Goal: Information Seeking & Learning: Find specific fact

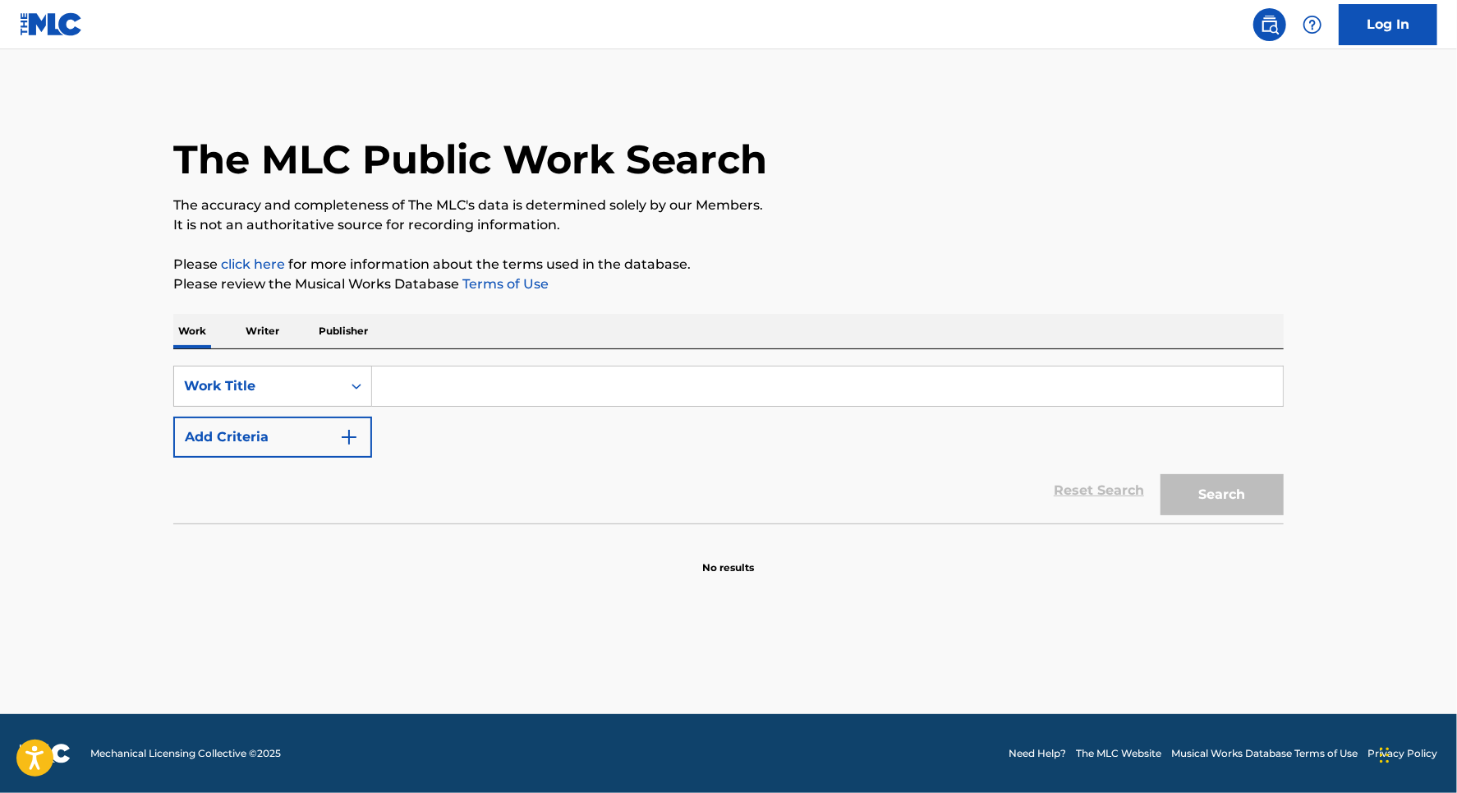
click at [422, 386] on input "Search Form" at bounding box center [827, 385] width 911 height 39
type input "p"
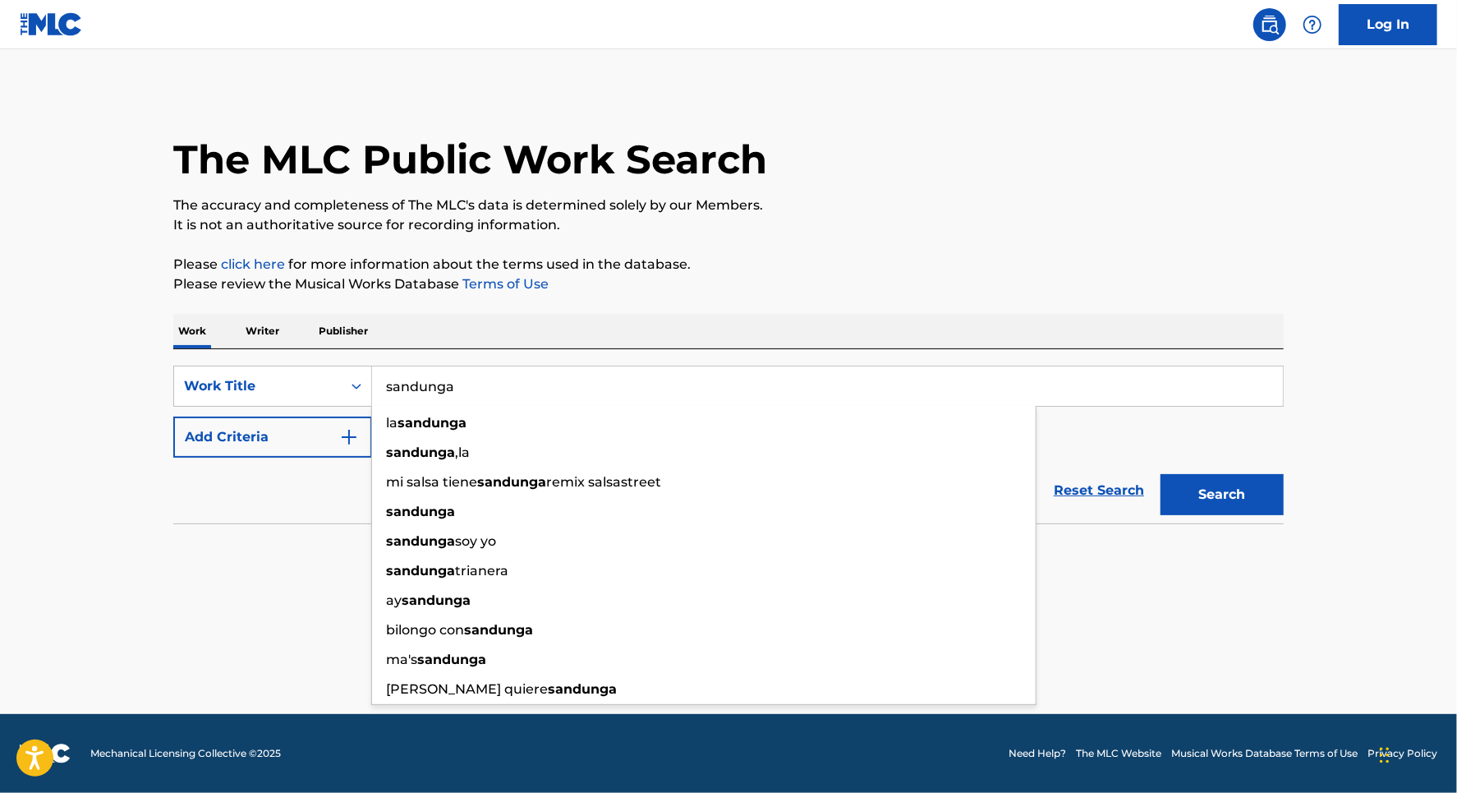
type input "sandunga"
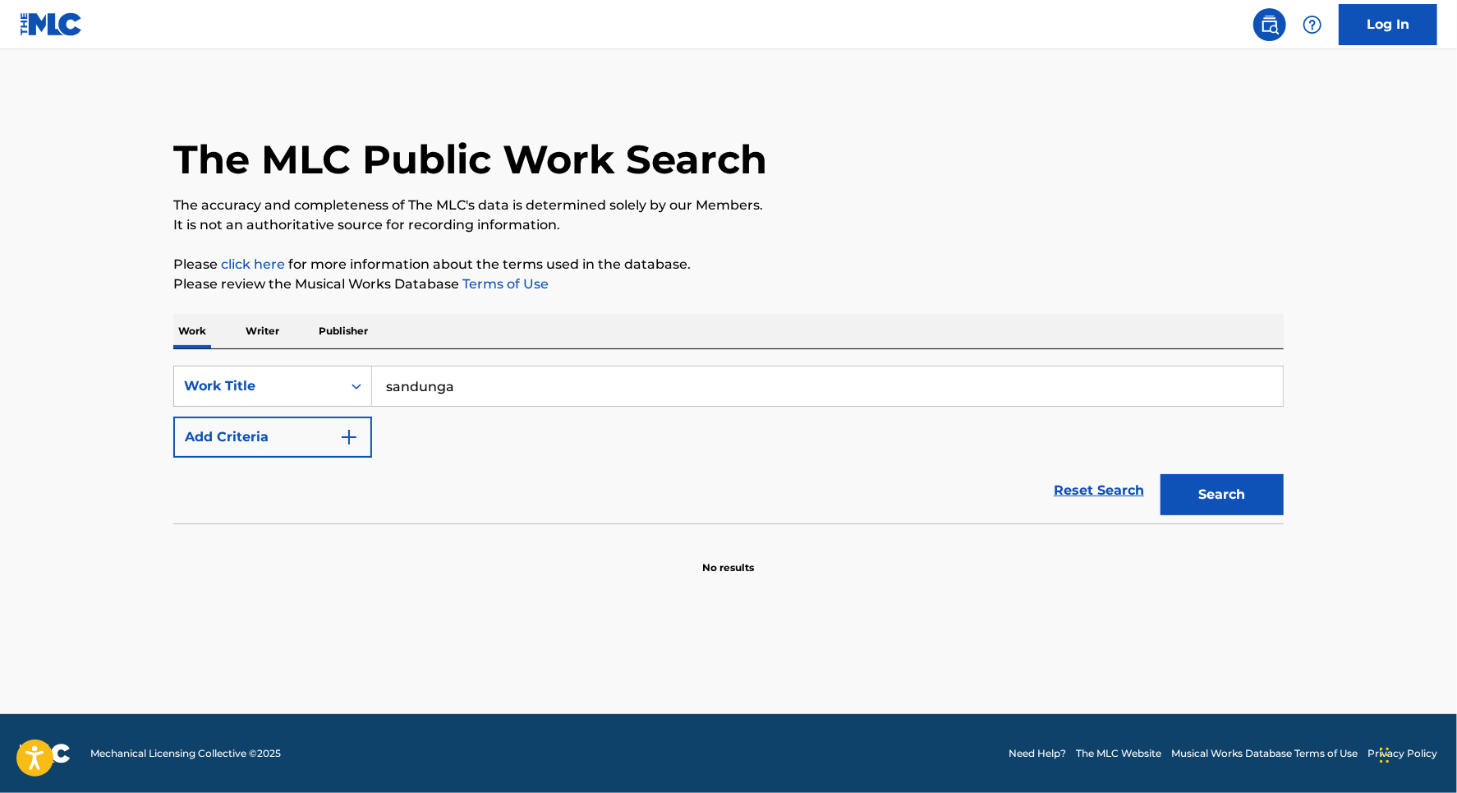
click at [343, 436] on img "Search Form" at bounding box center [349, 437] width 20 height 20
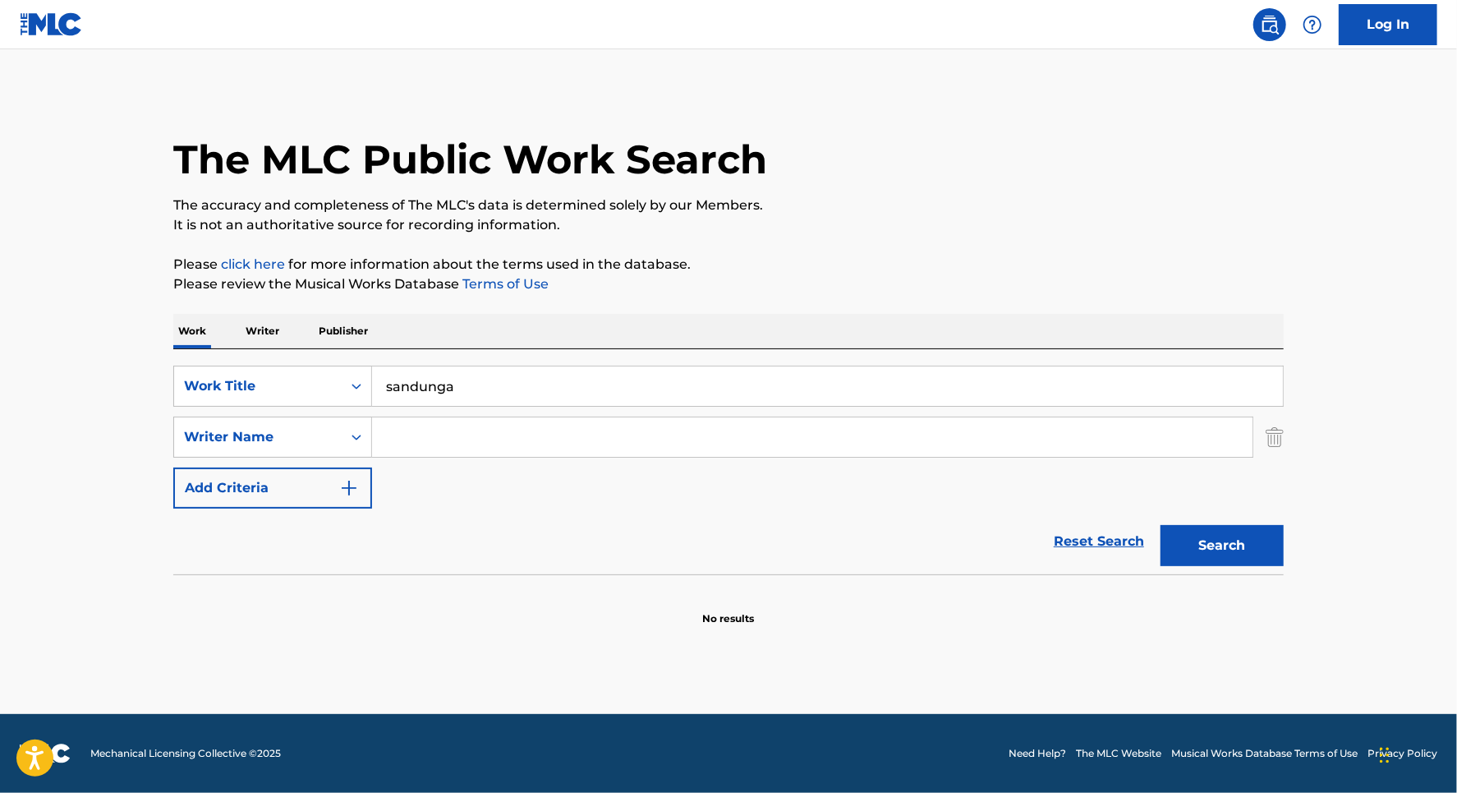
click at [420, 434] on input "Search Form" at bounding box center [812, 436] width 881 height 39
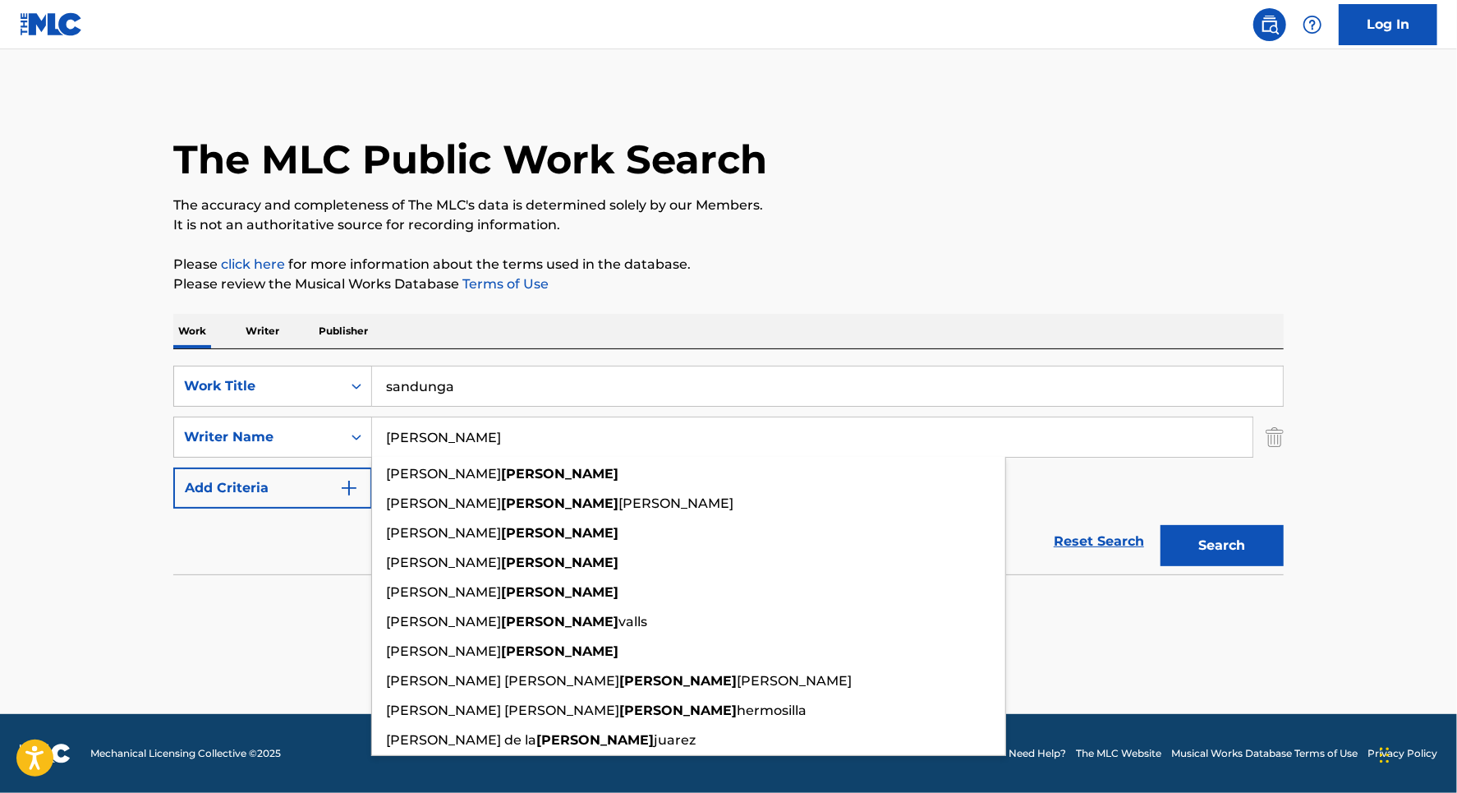
click at [645, 440] on input "[PERSON_NAME]" at bounding box center [812, 436] width 881 height 39
click at [1242, 540] on button "Search" at bounding box center [1222, 545] width 123 height 41
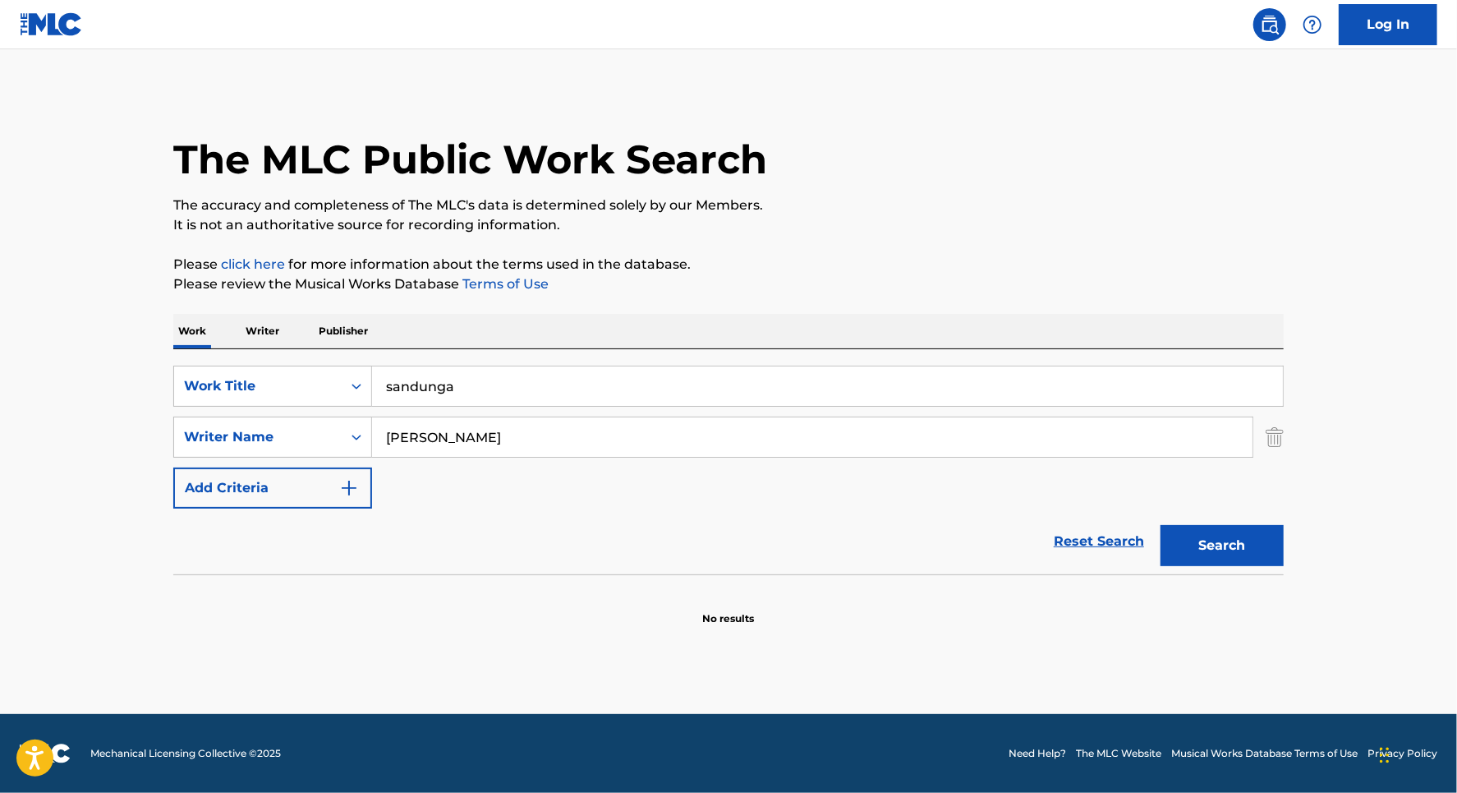
click at [1223, 549] on button "Search" at bounding box center [1222, 545] width 123 height 41
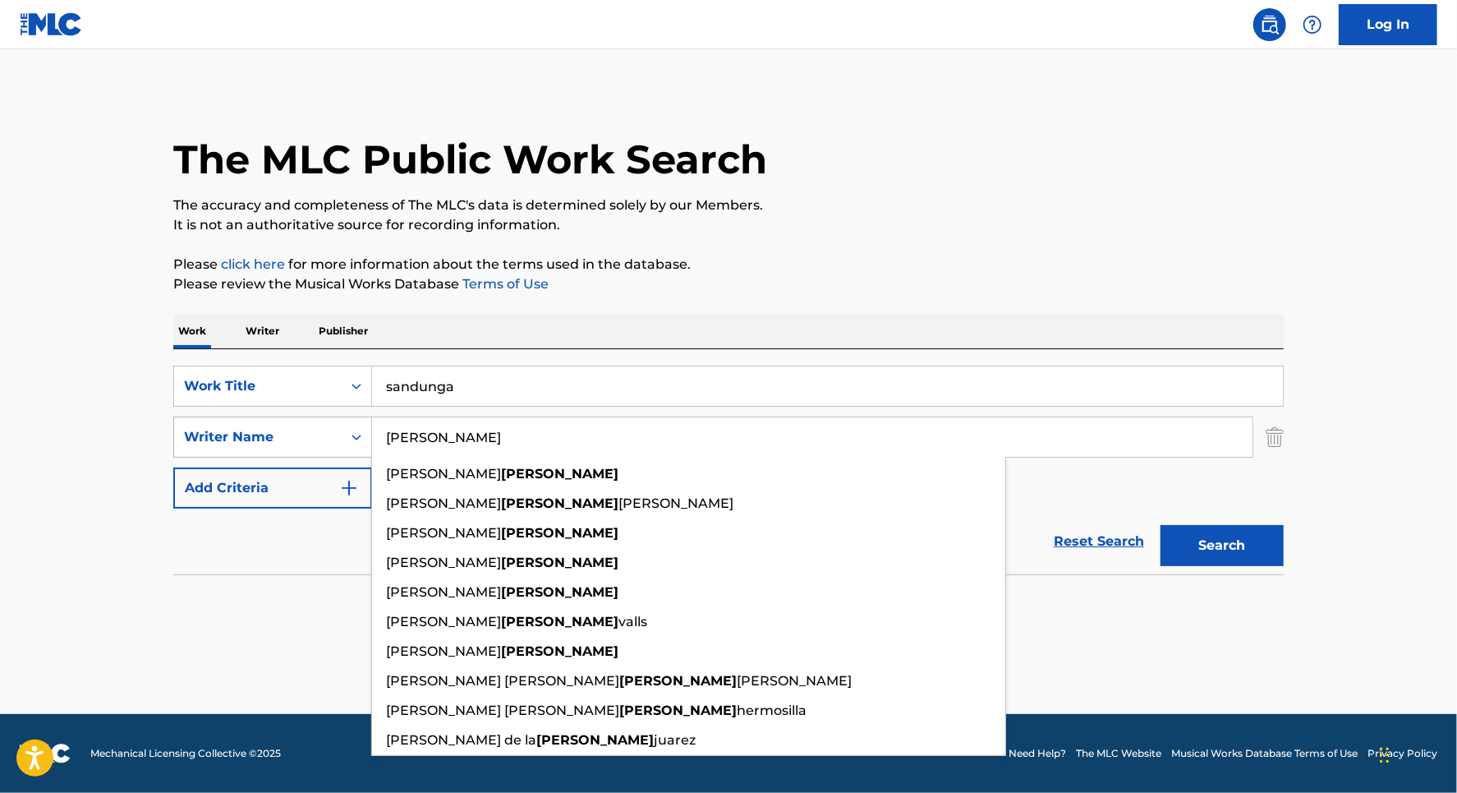
drag, startPoint x: 449, startPoint y: 437, endPoint x: 292, endPoint y: 430, distance: 157.0
click at [292, 431] on div "SearchWithCriteriafafe4fbf-e564-486e-b630-e33a98b0c373 Writer Name [PERSON_NAME…" at bounding box center [728, 436] width 1111 height 41
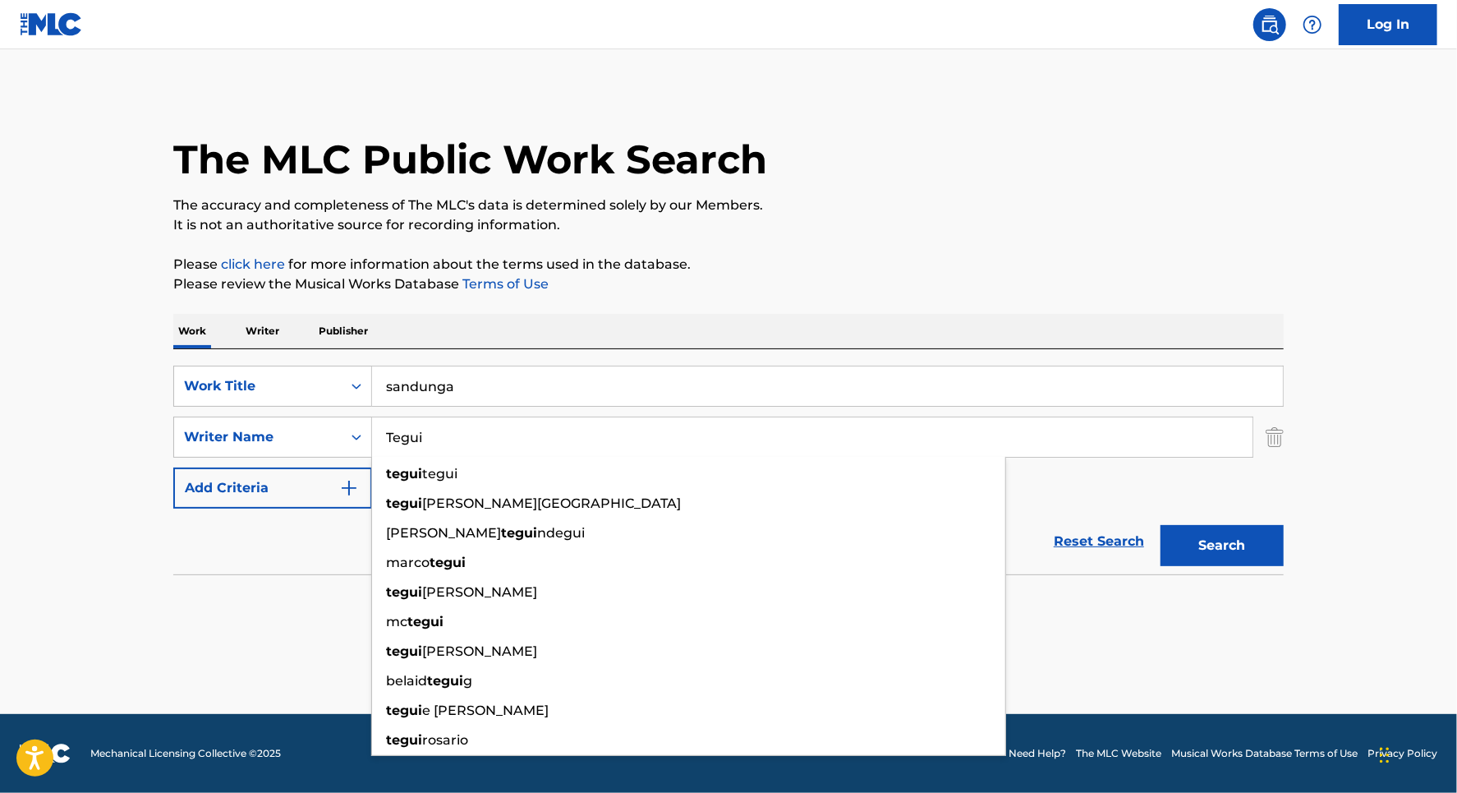
click at [464, 432] on input "Tegui" at bounding box center [812, 436] width 881 height 39
type input "Tegui"
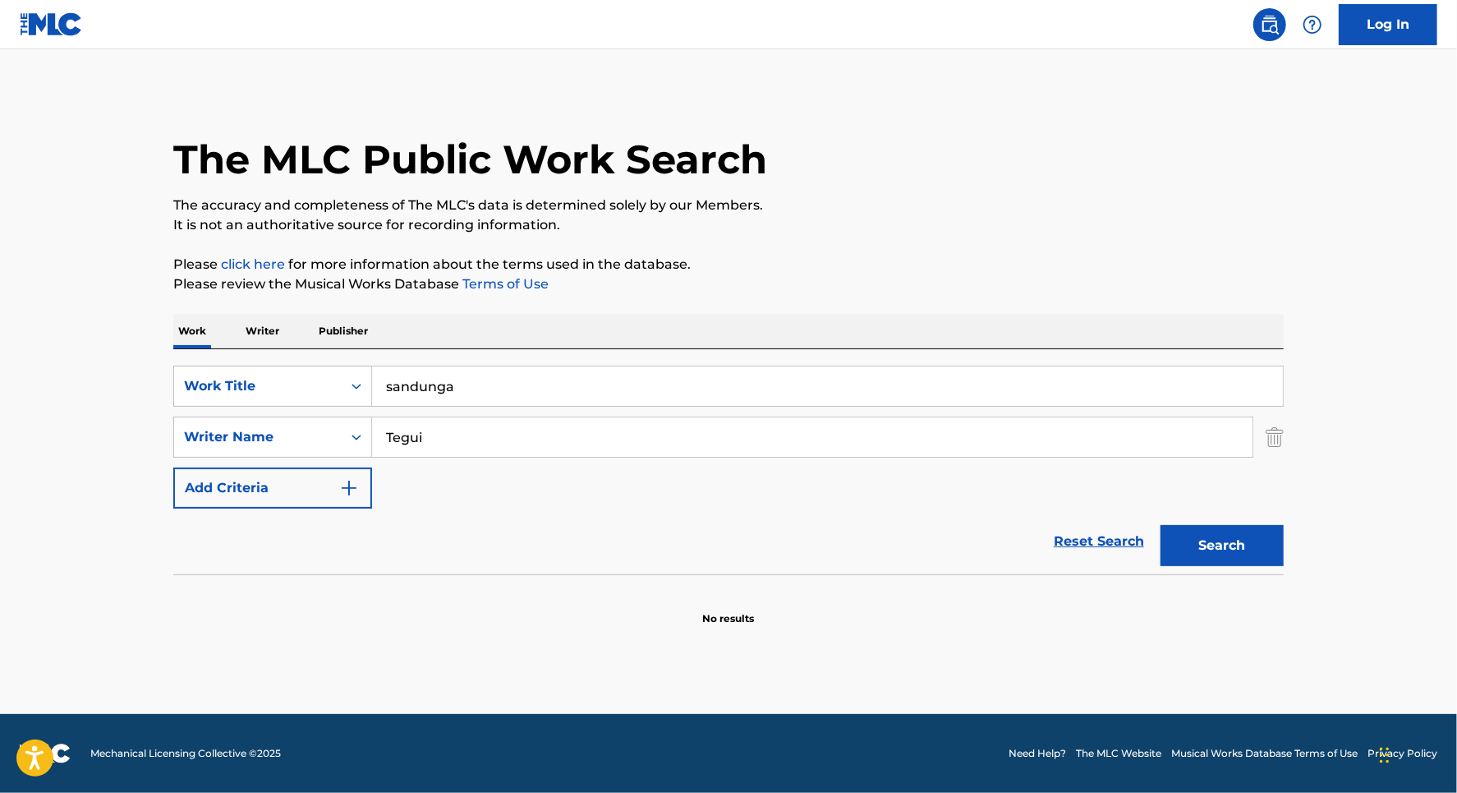
click at [1198, 540] on button "Search" at bounding box center [1222, 545] width 123 height 41
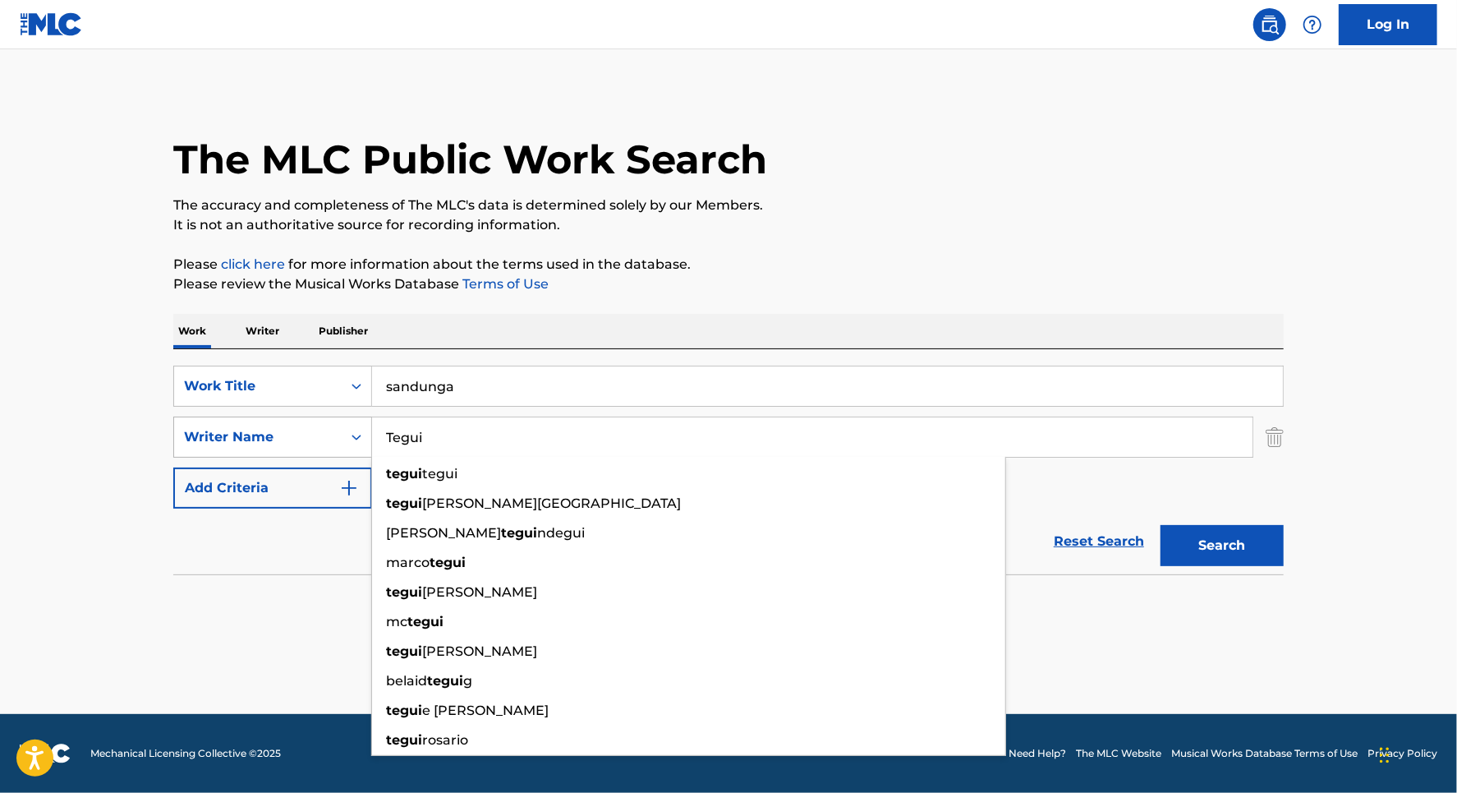
drag, startPoint x: 443, startPoint y: 443, endPoint x: 334, endPoint y: 443, distance: 108.4
click at [334, 443] on div "SearchWithCriteriafafe4fbf-e564-486e-b630-e33a98b0c373 Writer Name Tegui tegui …" at bounding box center [728, 436] width 1111 height 41
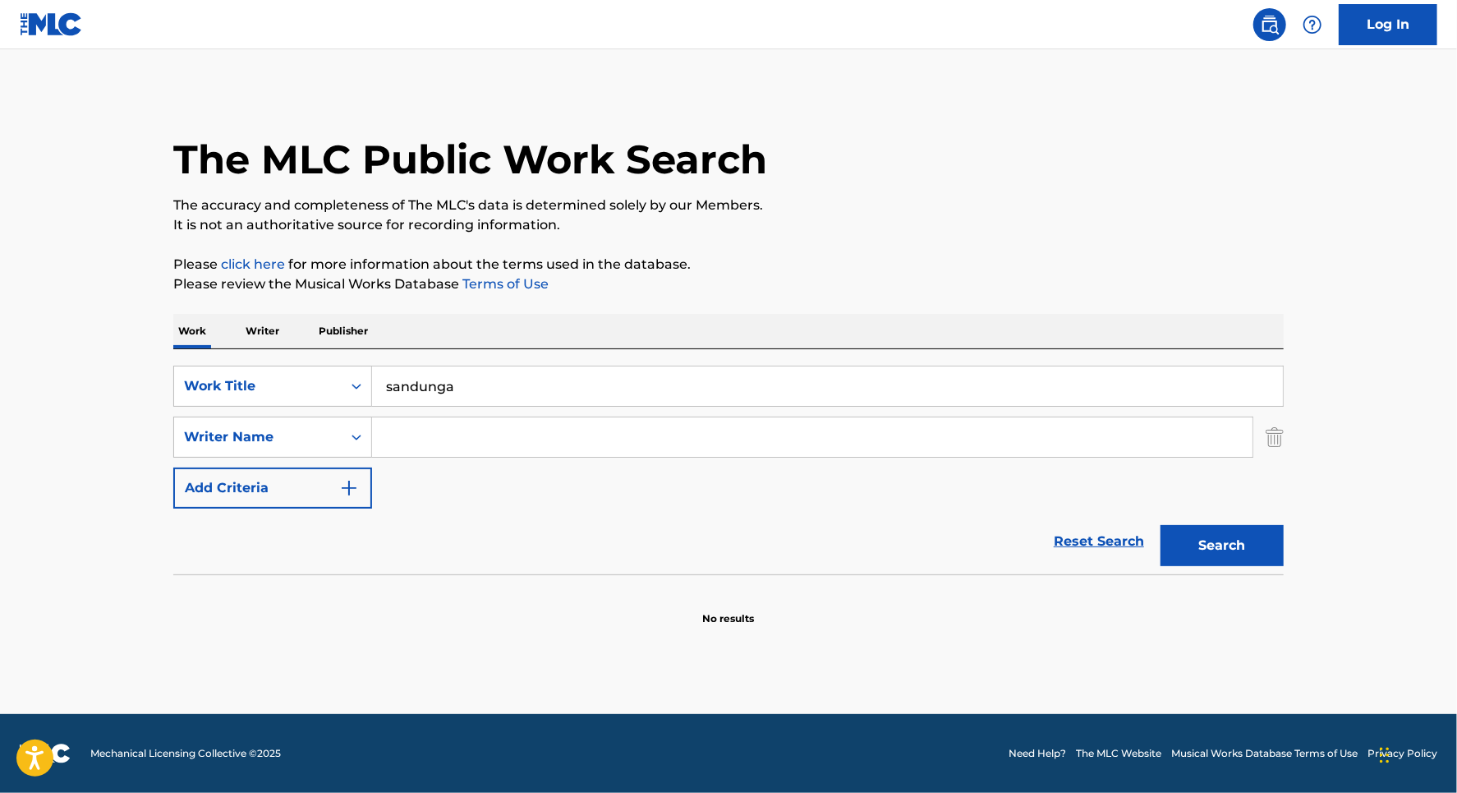
click at [1235, 554] on button "Search" at bounding box center [1222, 545] width 123 height 41
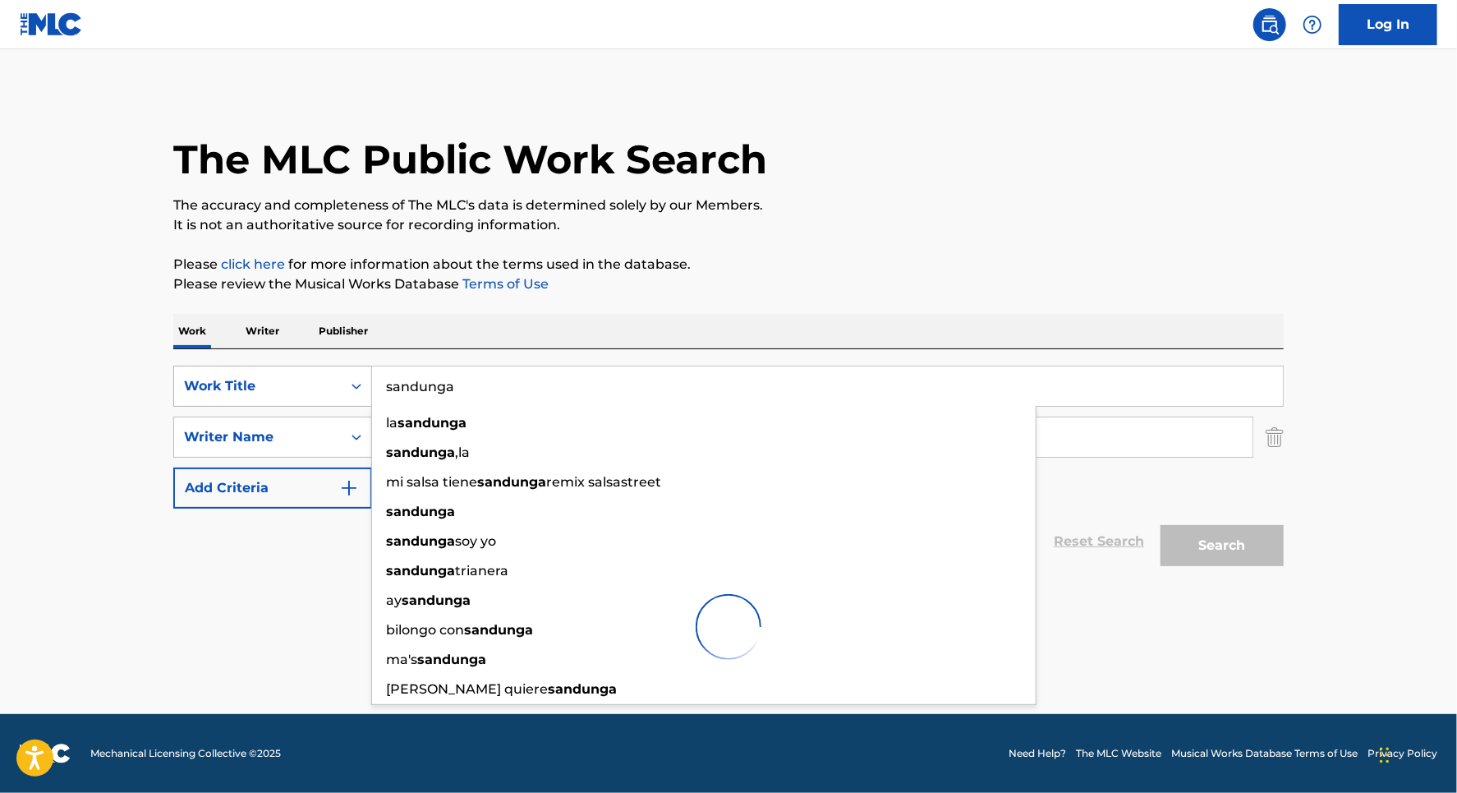
drag, startPoint x: 471, startPoint y: 391, endPoint x: 363, endPoint y: 382, distance: 108.0
click at [363, 382] on div "SearchWithCriteria2e862bb5-b027-4b90-a12d-9039b77796f4 Work Title sandunga la s…" at bounding box center [728, 386] width 1111 height 41
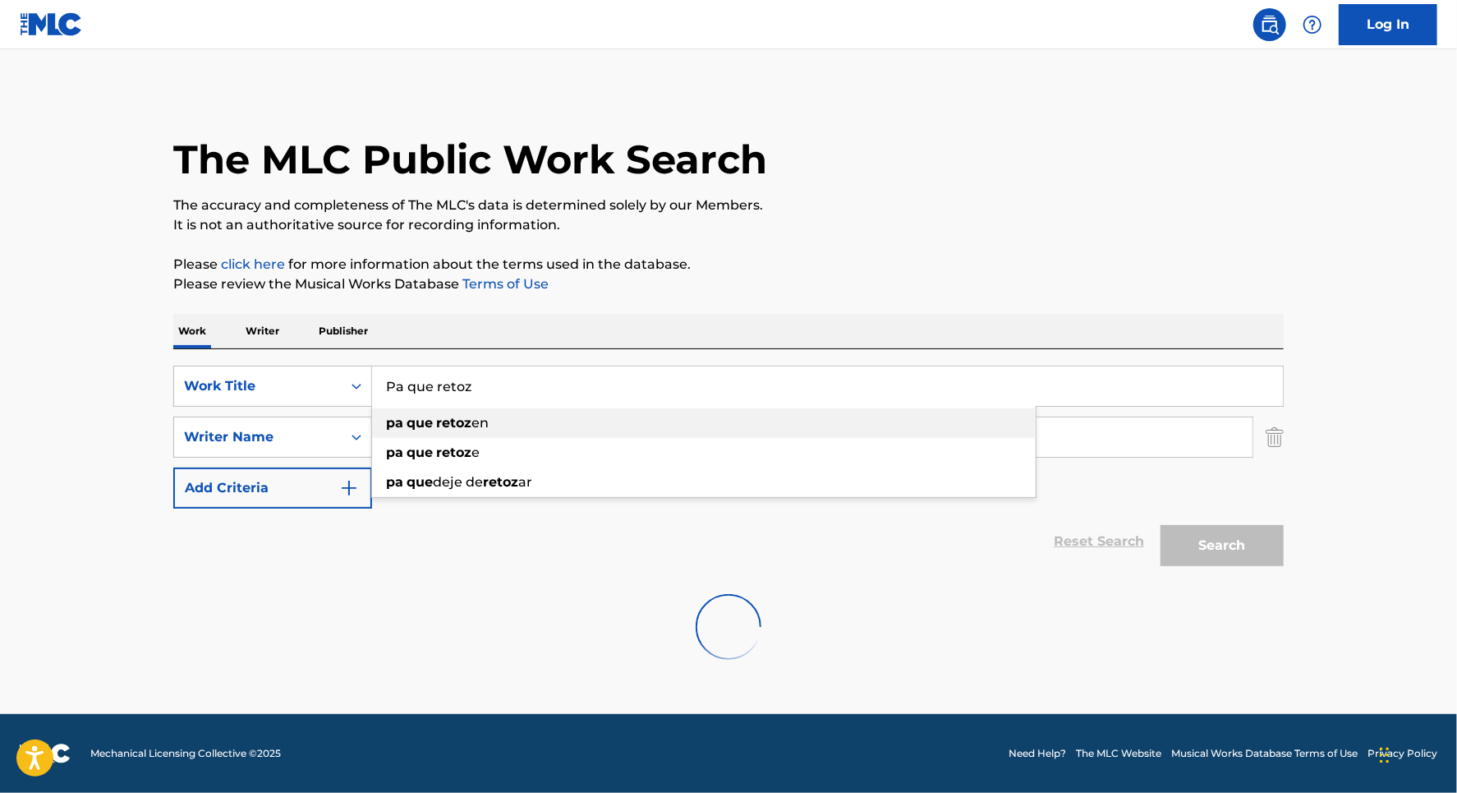
click at [393, 421] on strong "pa" at bounding box center [394, 423] width 17 height 16
type input "pa que retozen"
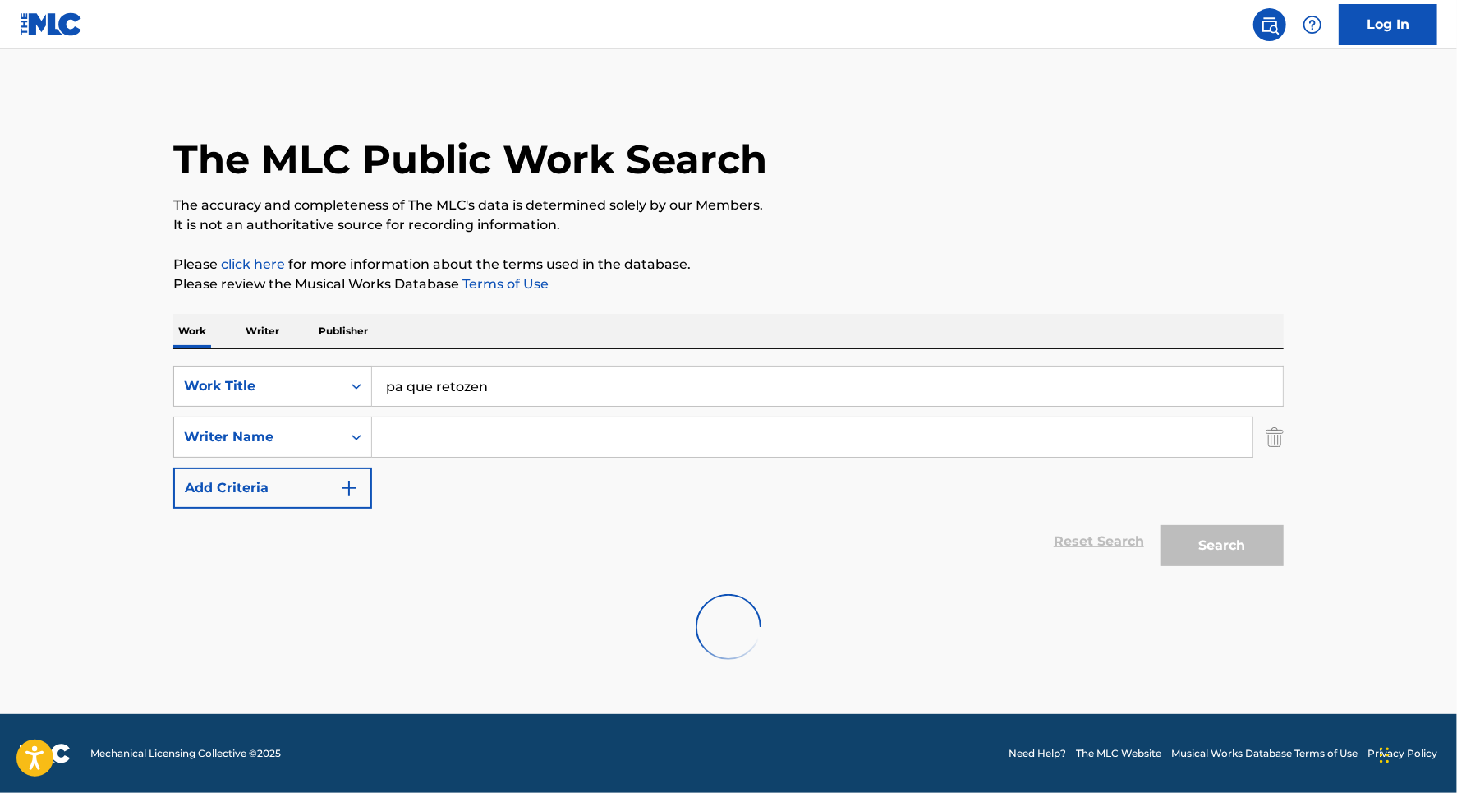
click at [421, 439] on input "Search Form" at bounding box center [812, 436] width 881 height 39
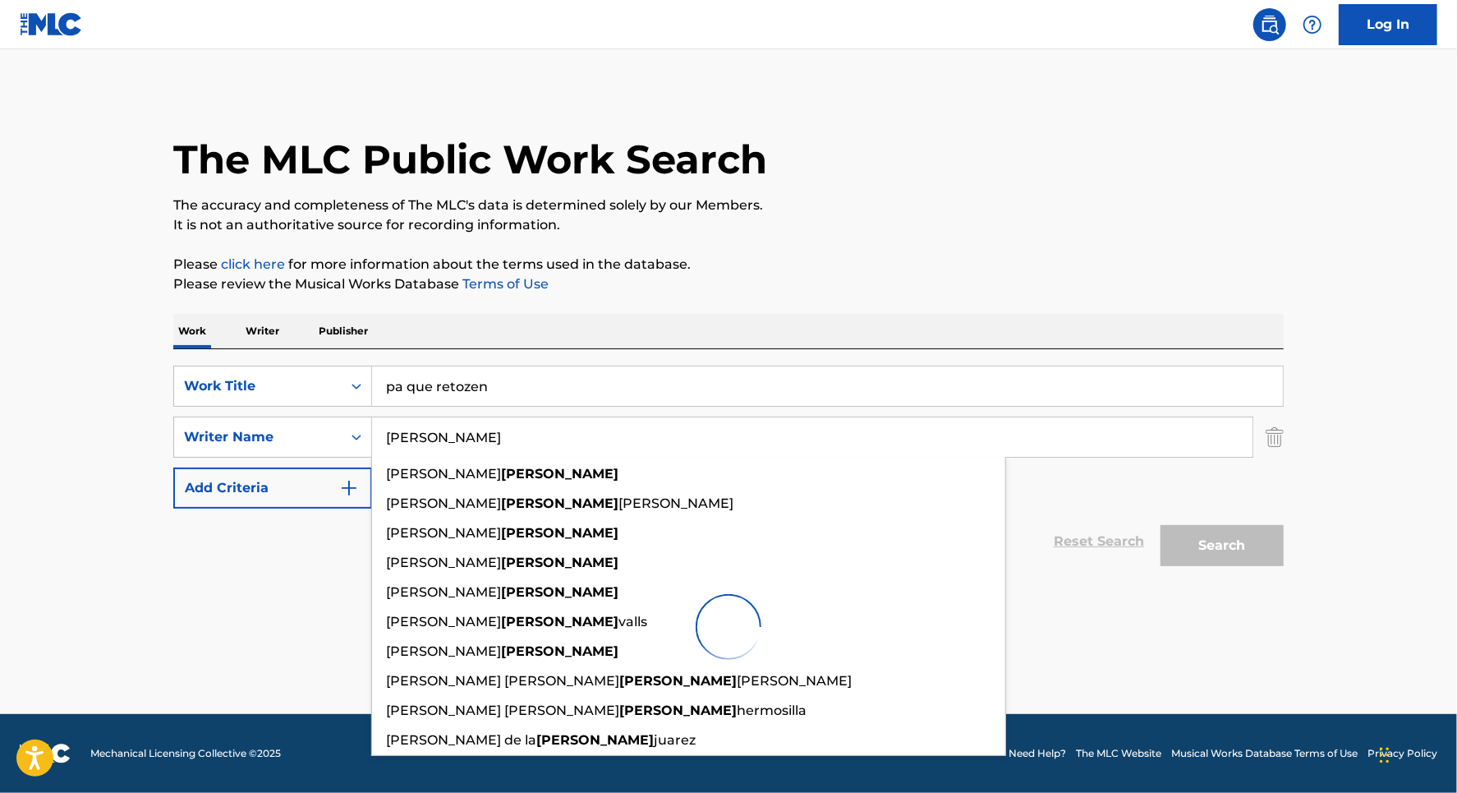
type input "[PERSON_NAME]"
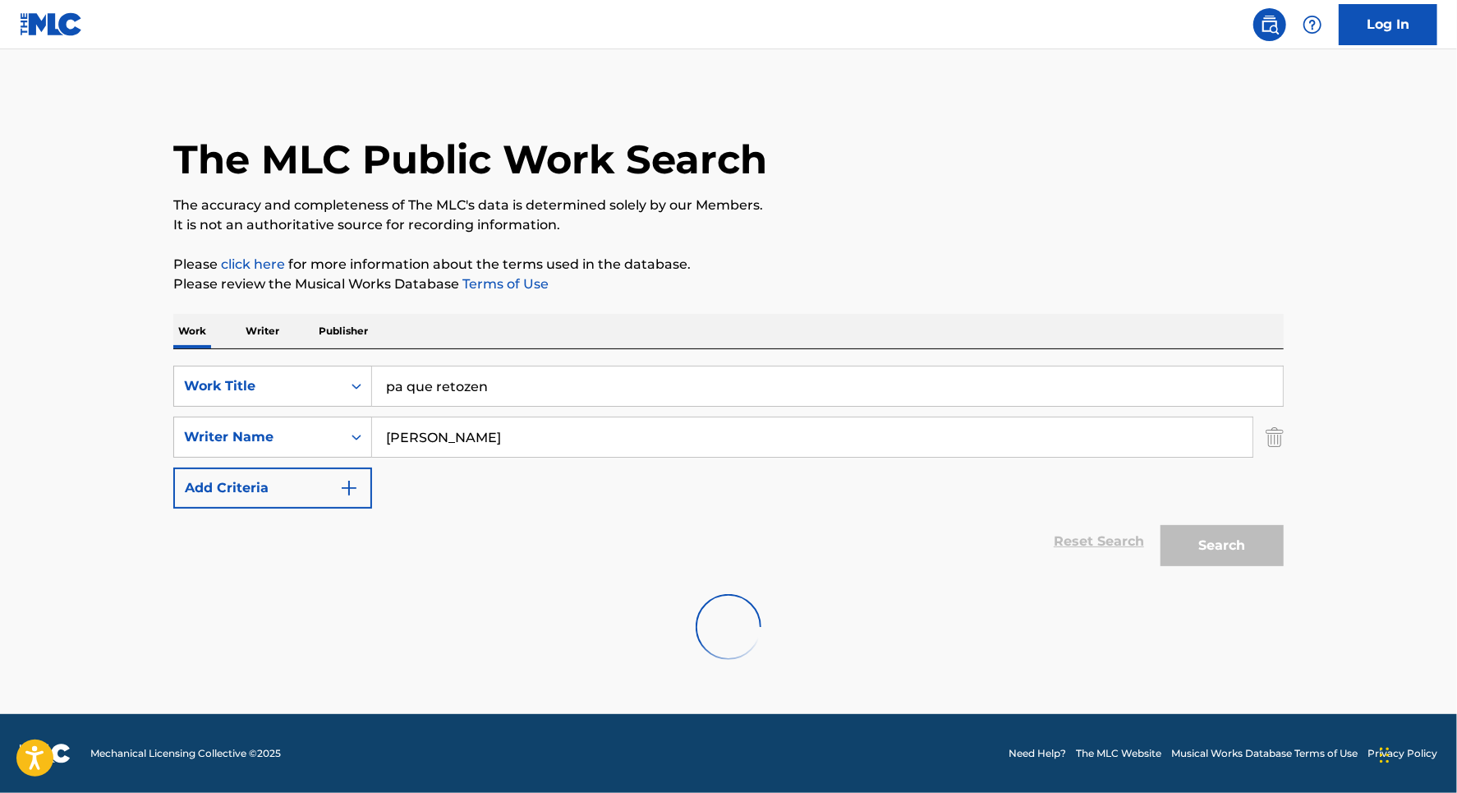
click at [1194, 542] on div "Search" at bounding box center [1218, 541] width 131 height 66
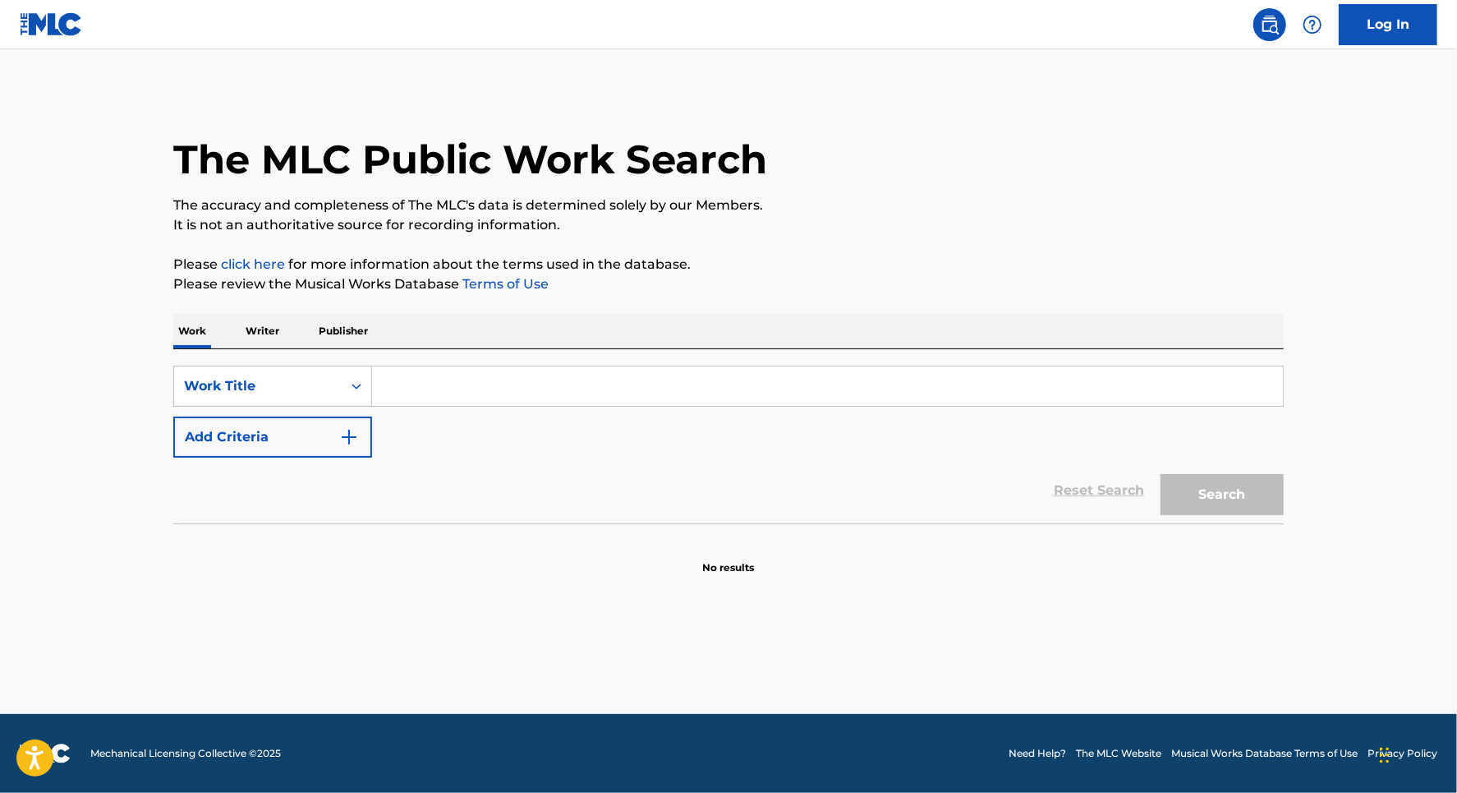
click at [422, 380] on input "Search Form" at bounding box center [827, 385] width 911 height 39
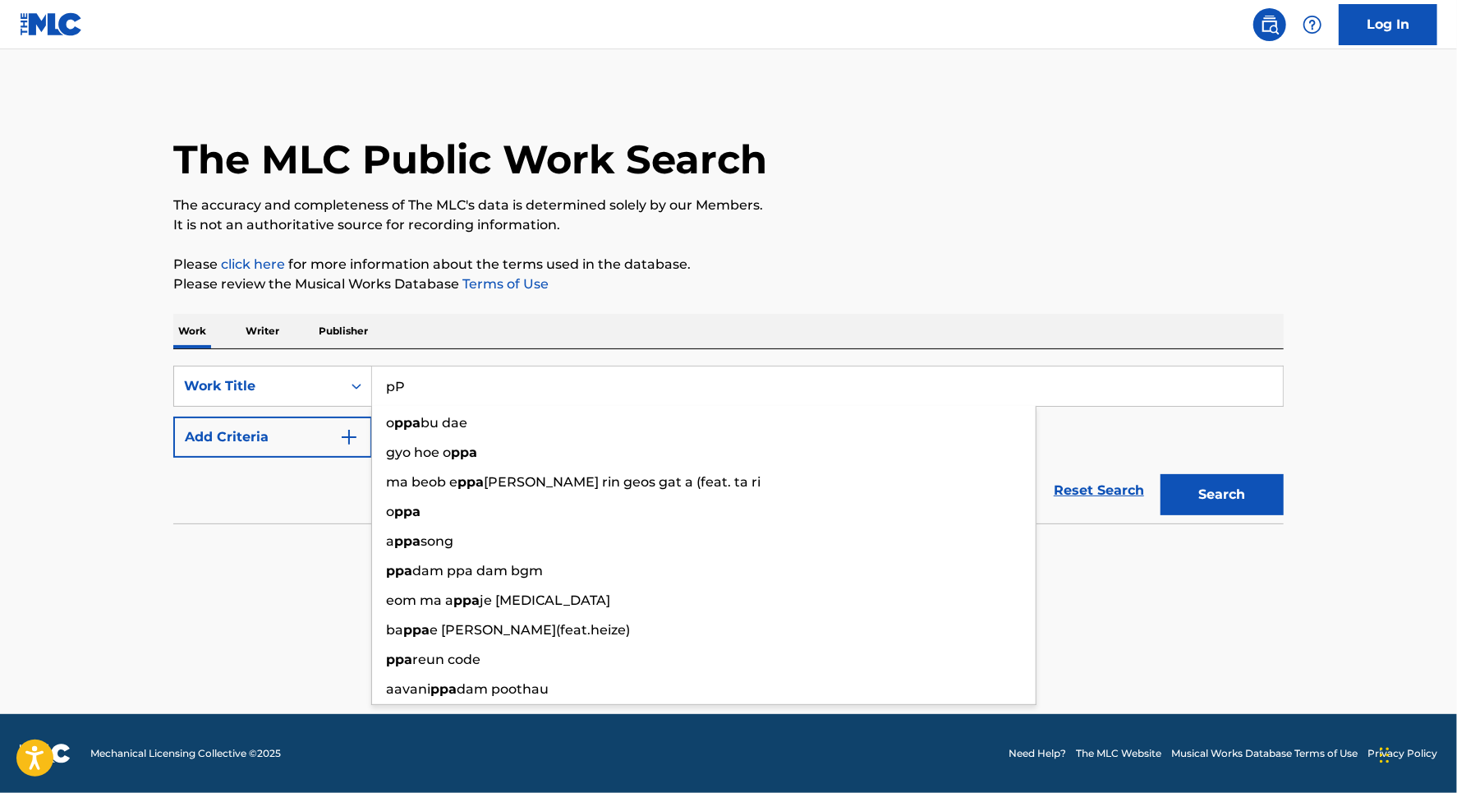
type input "p"
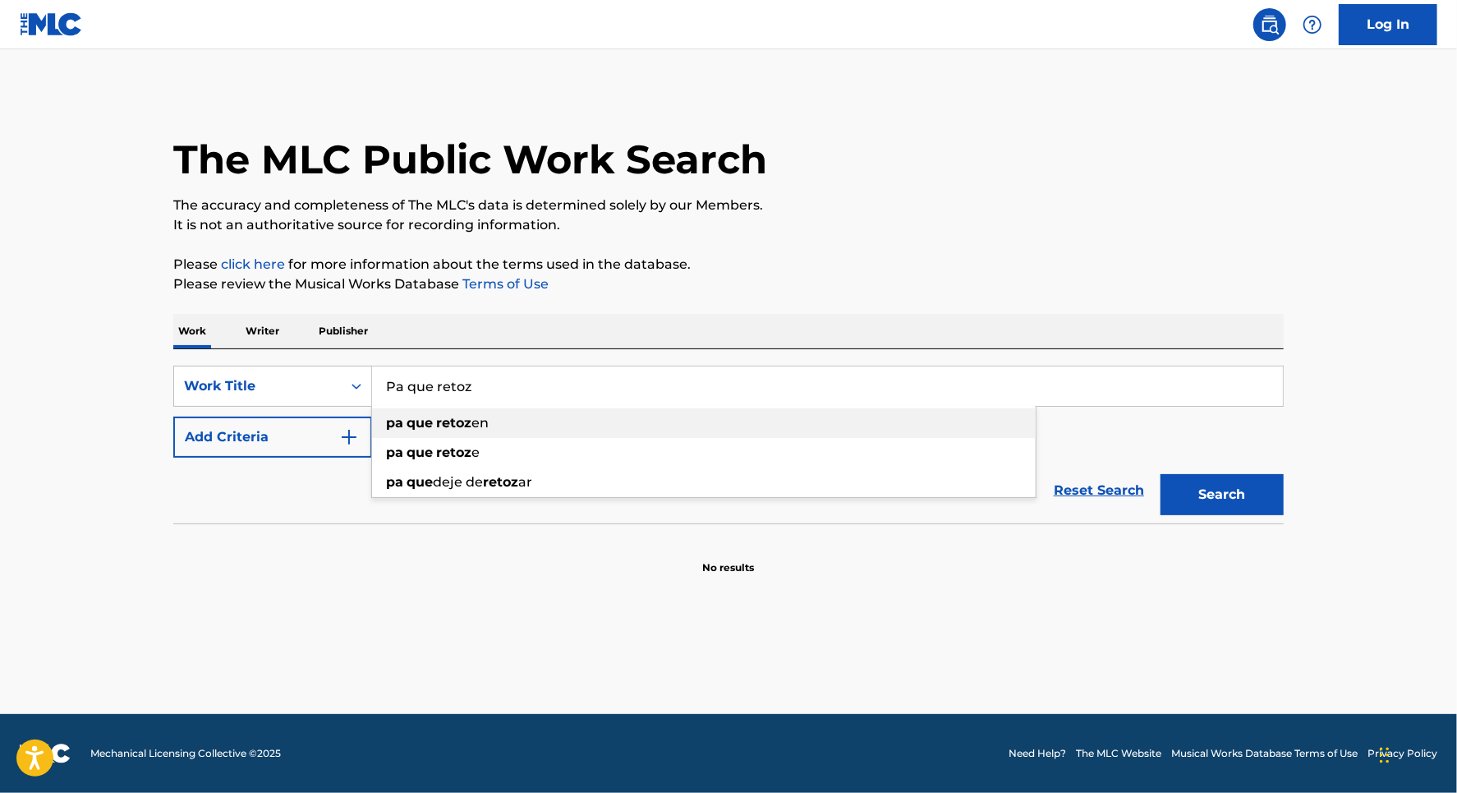
click at [448, 419] on strong "retoz" at bounding box center [453, 423] width 35 height 16
type input "pa que retozen"
click at [441, 431] on div "SearchWithCriteria98f9101c-d063-4f98-9484-f1ef617b4bff Work Title pa que retoze…" at bounding box center [728, 412] width 1111 height 92
click at [347, 435] on img "Search Form" at bounding box center [349, 437] width 20 height 20
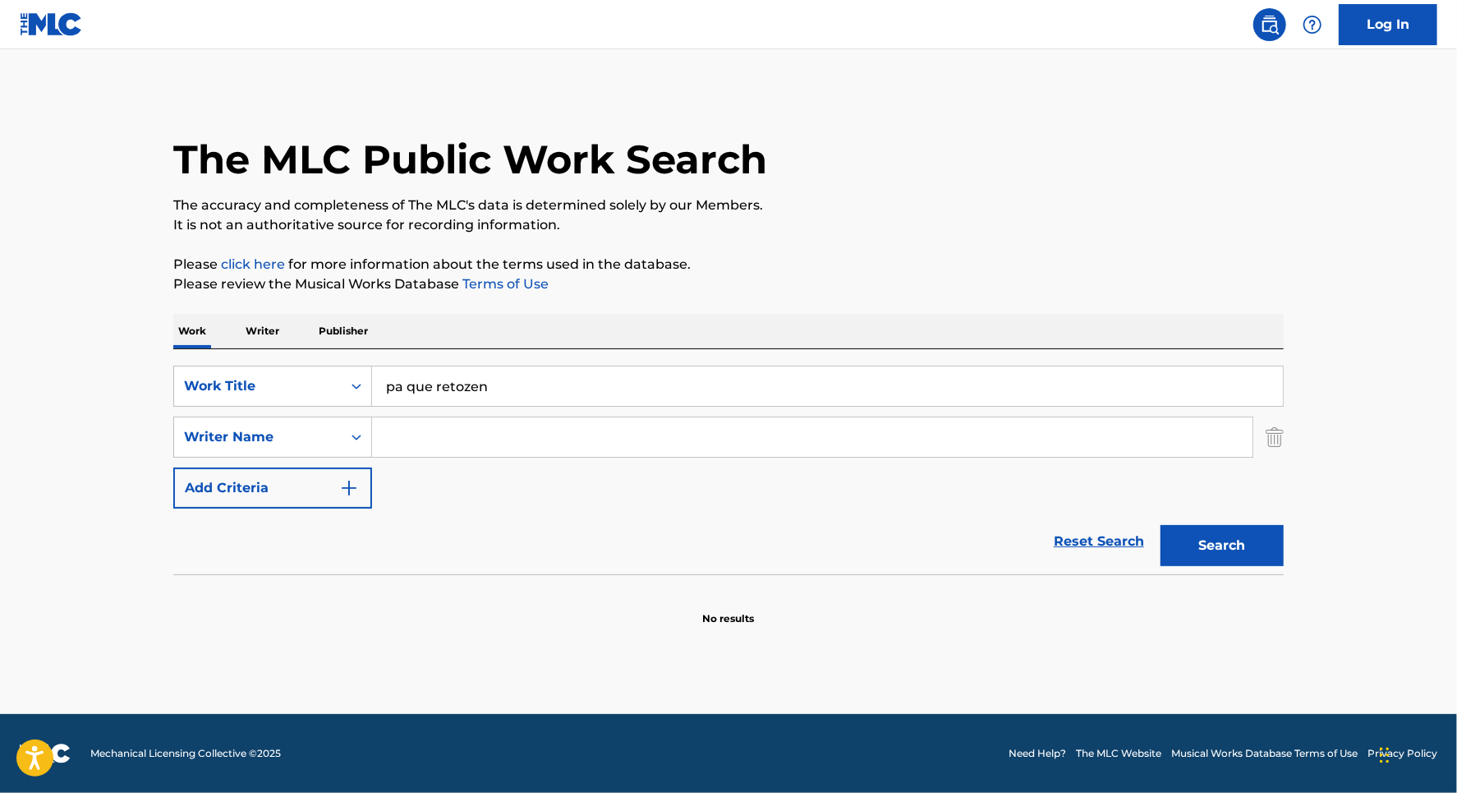
click at [420, 432] on input "Search Form" at bounding box center [812, 436] width 881 height 39
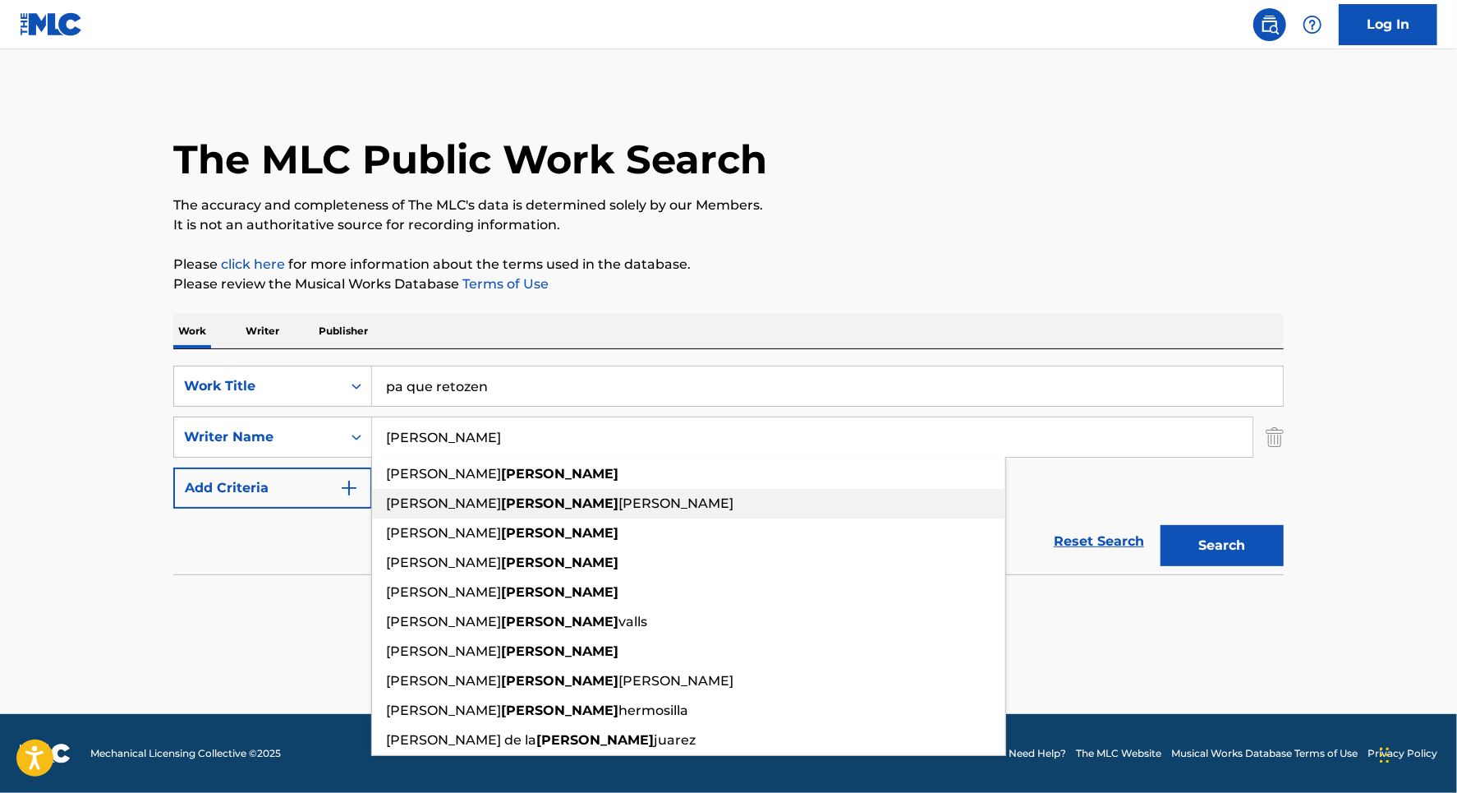
type input "[PERSON_NAME]"
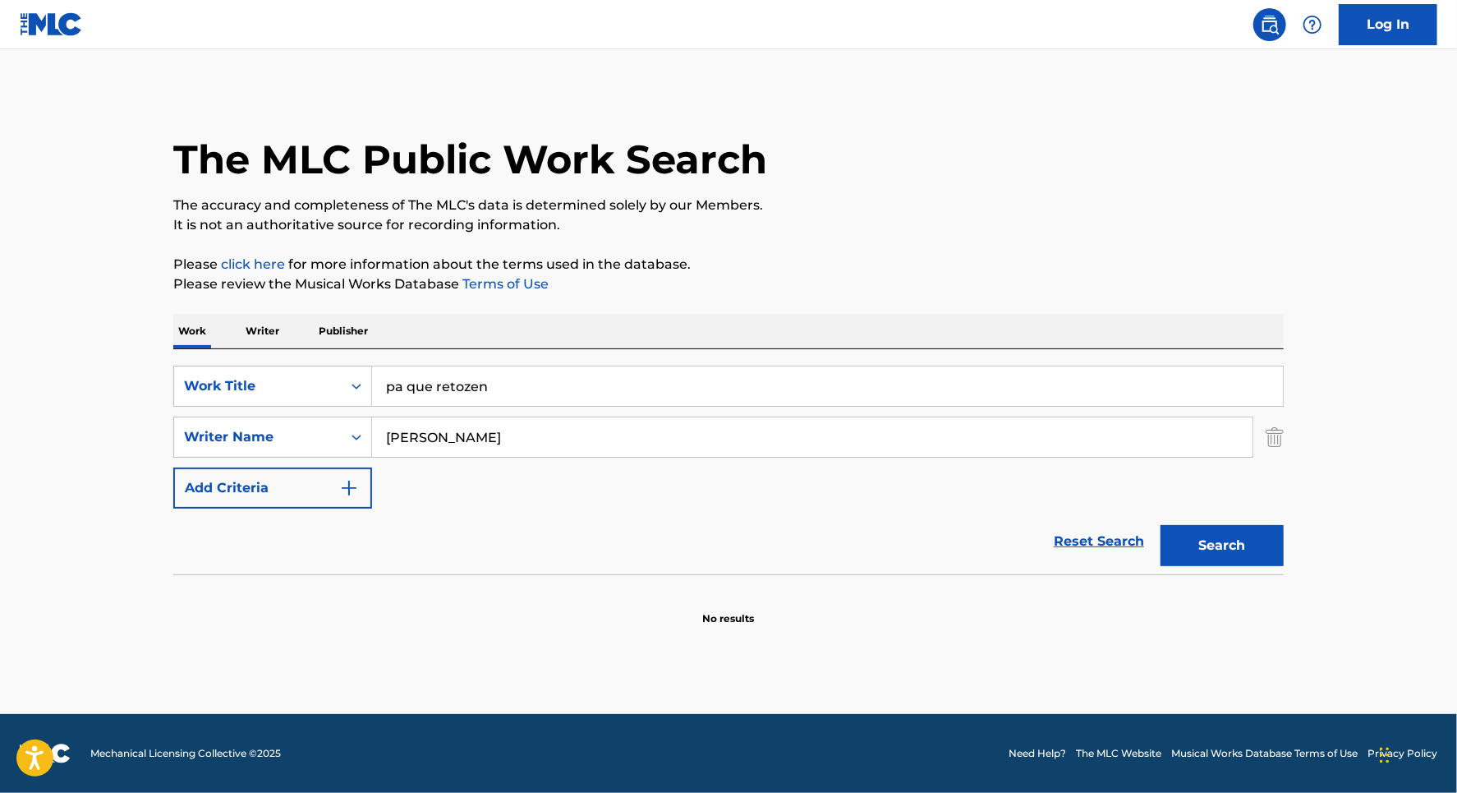
click at [1235, 550] on button "Search" at bounding box center [1222, 545] width 123 height 41
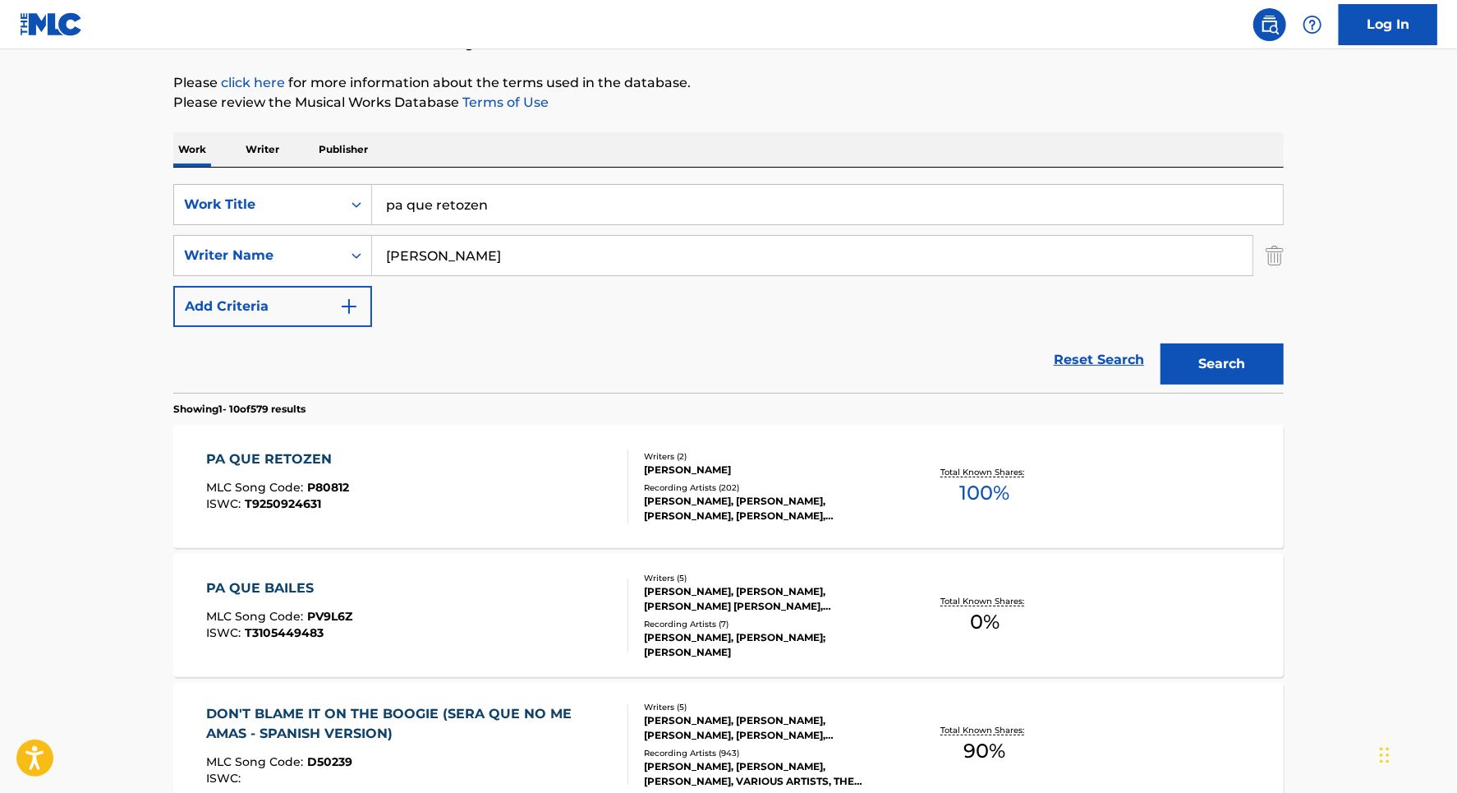
scroll to position [196, 0]
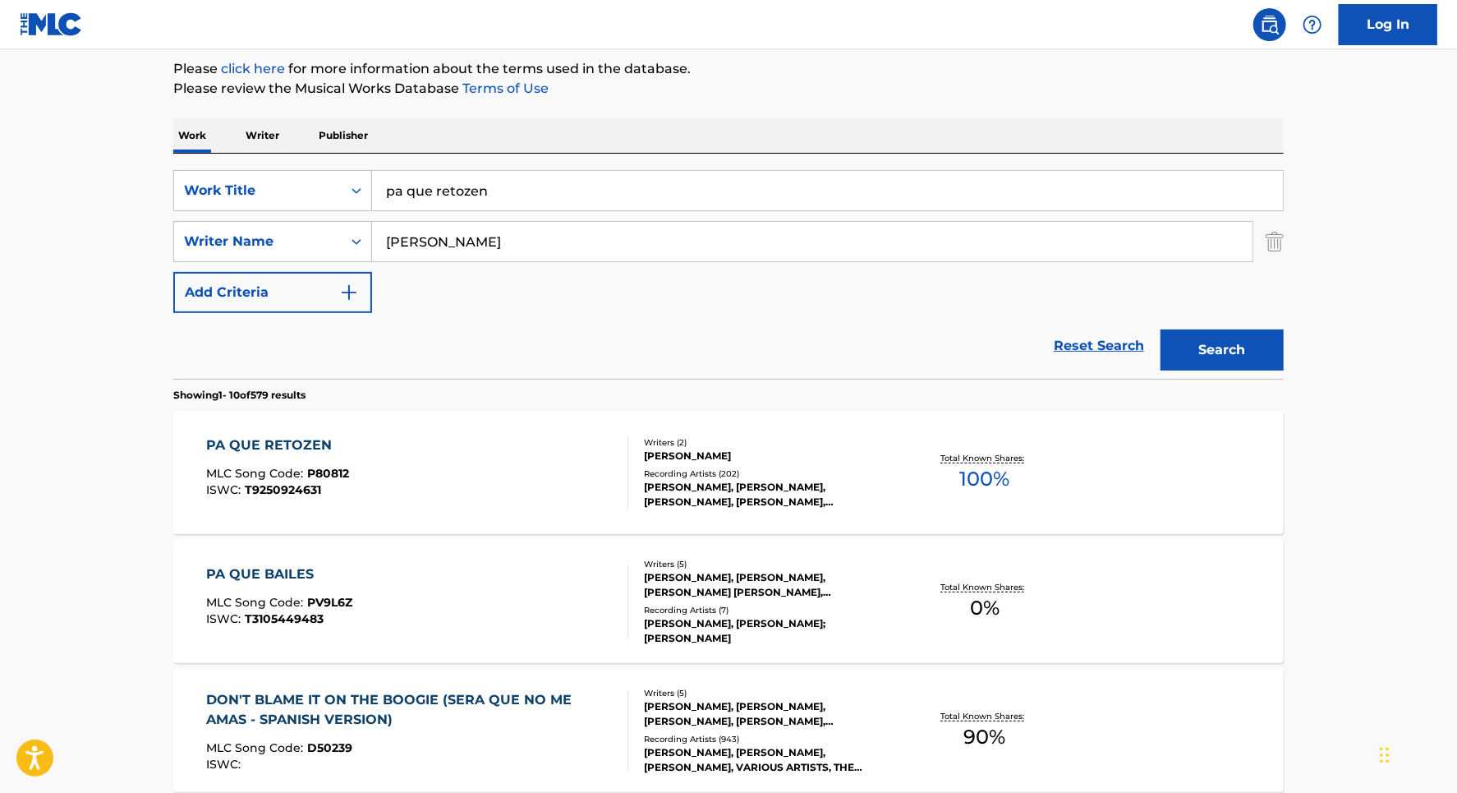
click at [736, 480] on div "TEGO CALDERON, TEGO CALDERÓN, TEGO CALDERON, TEGO CALDERON, TEGO CALDERON" at bounding box center [768, 495] width 248 height 30
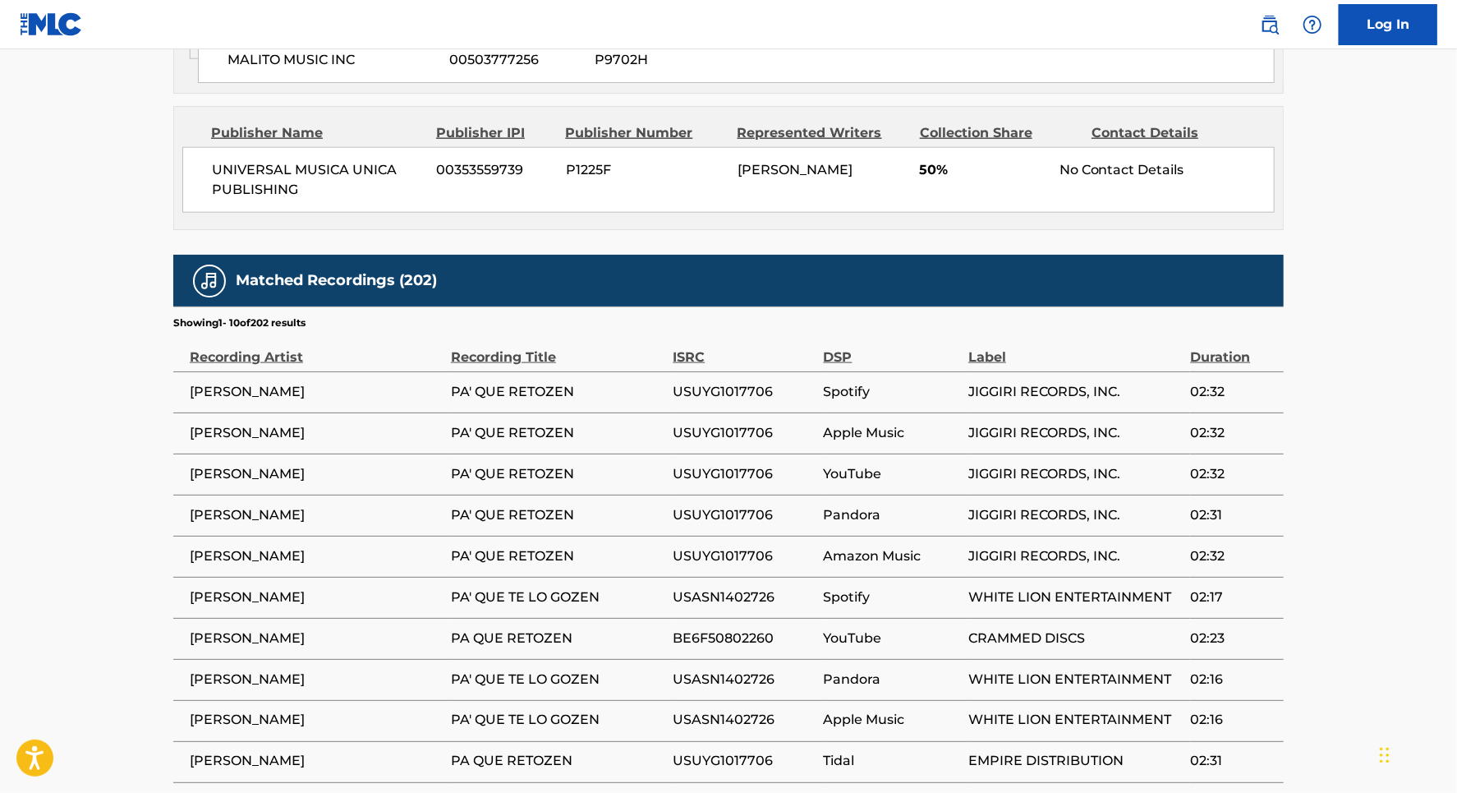
scroll to position [1388, 0]
